Goal: Task Accomplishment & Management: Use online tool/utility

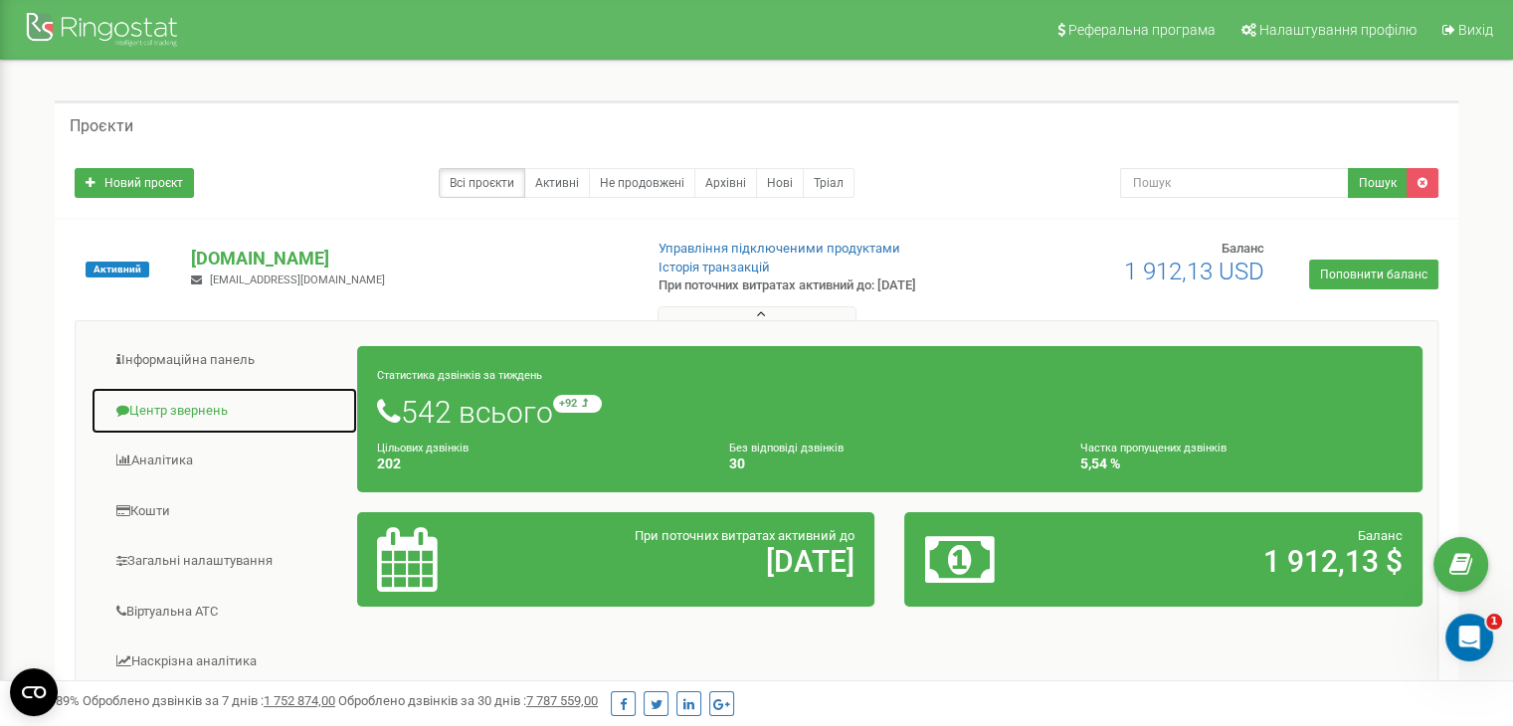
click at [185, 401] on link "Центр звернень" at bounding box center [225, 411] width 268 height 49
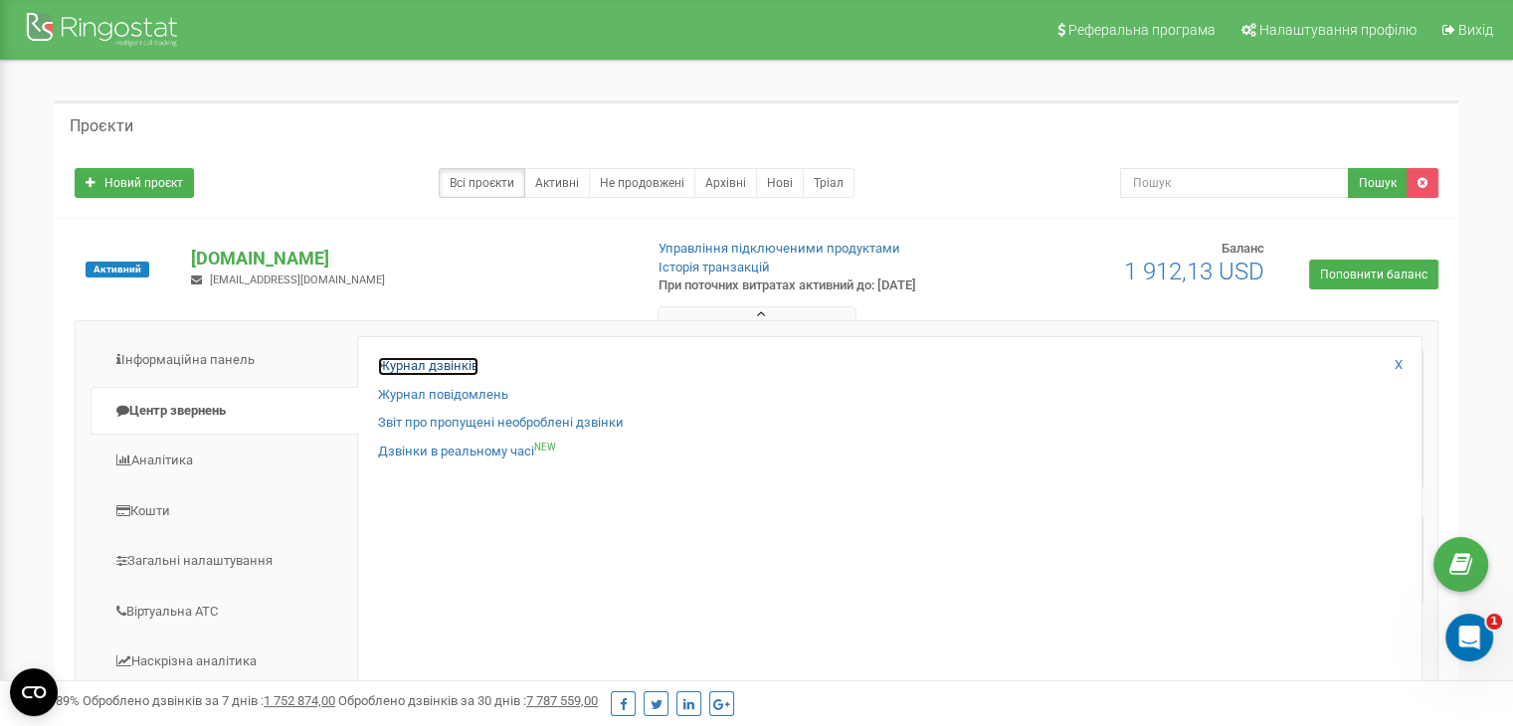
click at [430, 368] on link "Журнал дзвінків" at bounding box center [428, 366] width 100 height 19
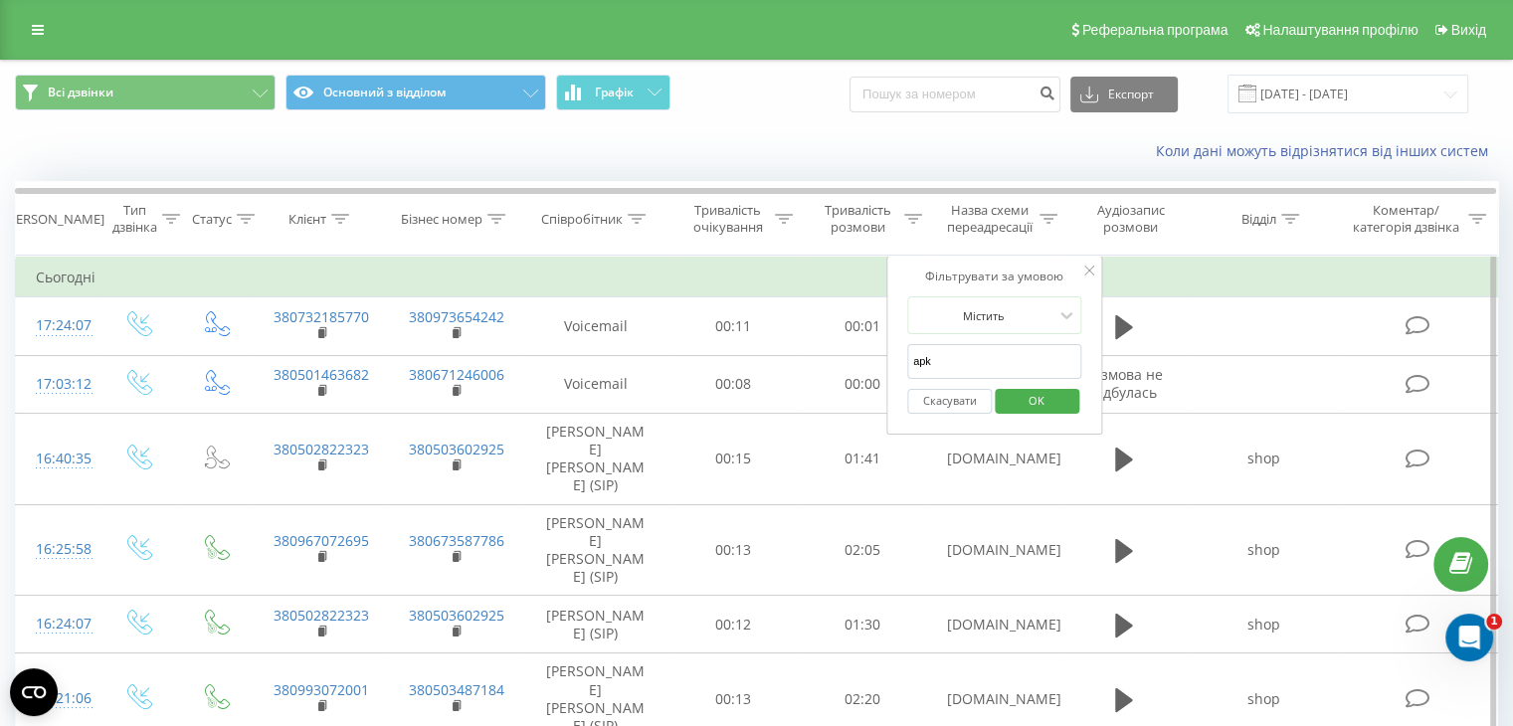
click at [1023, 399] on span "OK" at bounding box center [1036, 400] width 56 height 31
